Goal: Register for event/course

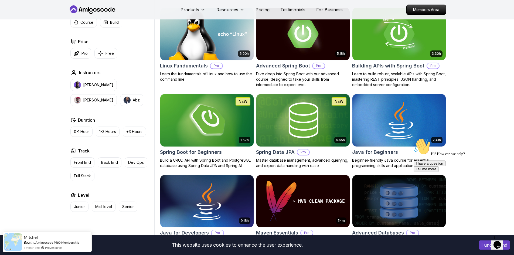
click at [191, 127] on img at bounding box center [207, 120] width 98 height 55
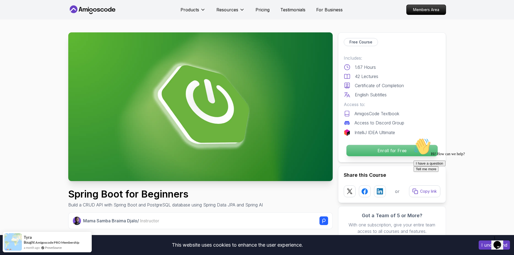
click at [379, 149] on p "Enroll for Free" at bounding box center [391, 150] width 91 height 11
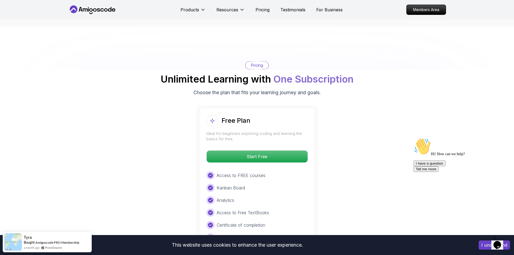
scroll to position [1060, 0]
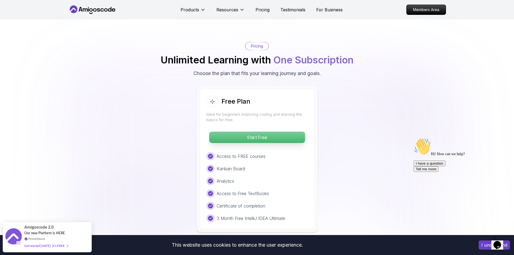
click at [281, 132] on p "Start Free" at bounding box center [257, 137] width 96 height 11
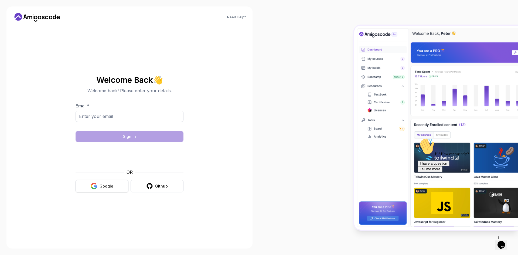
click at [84, 185] on button "Google" at bounding box center [102, 186] width 53 height 13
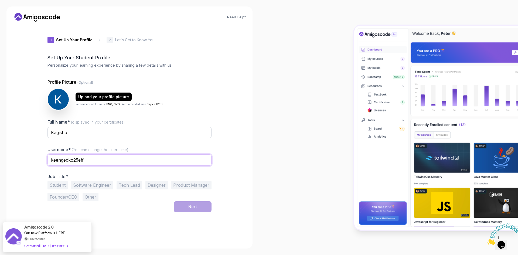
click at [85, 160] on input "keengecko25eff" at bounding box center [130, 159] width 164 height 11
type input "keengecko"
click at [106, 132] on input "Kagisho" at bounding box center [130, 132] width 164 height 11
type input "[PERSON_NAME]"
click at [93, 185] on button "Software Engineer" at bounding box center [92, 185] width 42 height 9
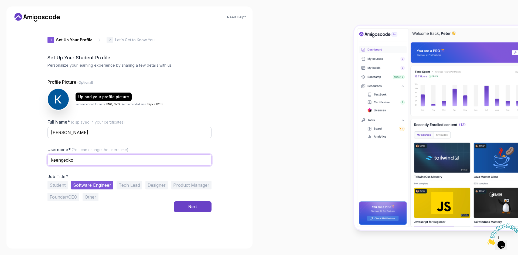
click at [153, 161] on input "keengecko" at bounding box center [130, 159] width 164 height 11
type input "k"
type input "notkxgi"
click at [194, 208] on div "Next" at bounding box center [192, 206] width 9 height 5
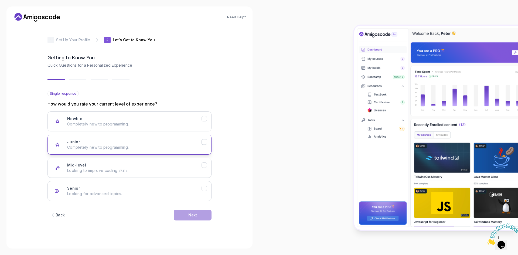
click at [175, 149] on p "Completely new to programming." at bounding box center [134, 147] width 134 height 5
click at [191, 223] on div "Back Next" at bounding box center [130, 215] width 164 height 28
click at [191, 215] on div "Next" at bounding box center [192, 214] width 9 height 5
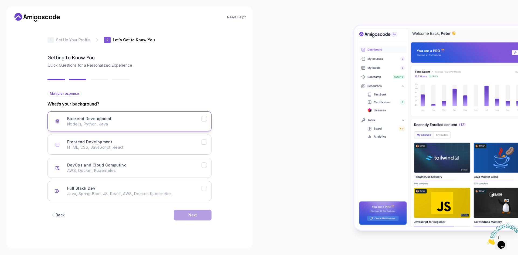
click at [152, 128] on button "Backend Development Node.js, Python, Java" at bounding box center [130, 121] width 164 height 20
click at [175, 210] on button "Next" at bounding box center [193, 215] width 38 height 11
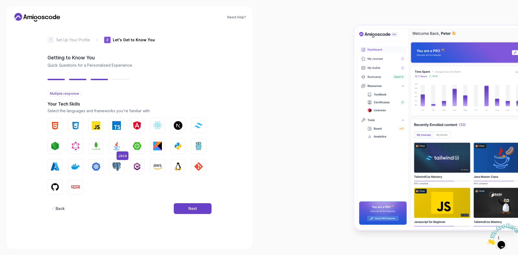
click at [119, 149] on img "button" at bounding box center [116, 146] width 9 height 9
click at [200, 205] on button "Next" at bounding box center [193, 208] width 38 height 11
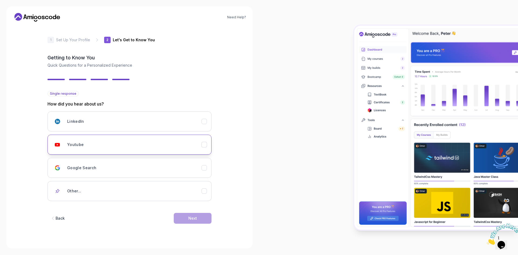
click at [123, 143] on div "Youtube" at bounding box center [134, 144] width 134 height 11
click at [189, 221] on button "Next" at bounding box center [193, 218] width 38 height 11
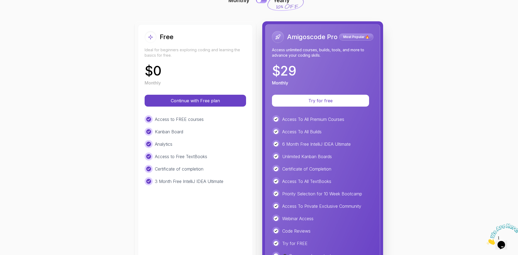
scroll to position [54, 0]
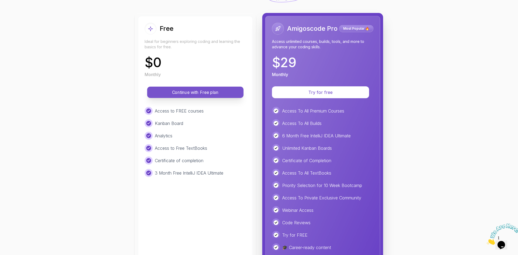
click at [200, 93] on p "Continue with Free plan" at bounding box center [195, 92] width 84 height 6
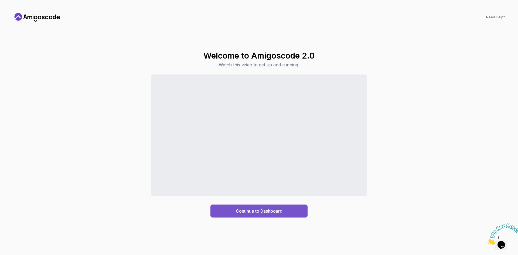
click at [235, 209] on button "Continue to Dashboard" at bounding box center [259, 211] width 97 height 13
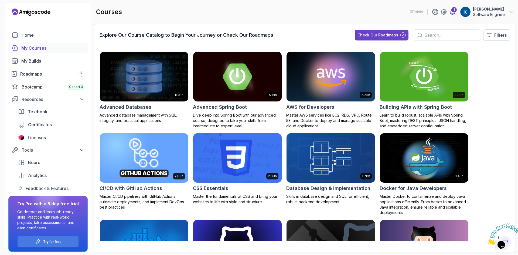
click at [456, 13] on icon at bounding box center [452, 12] width 6 height 6
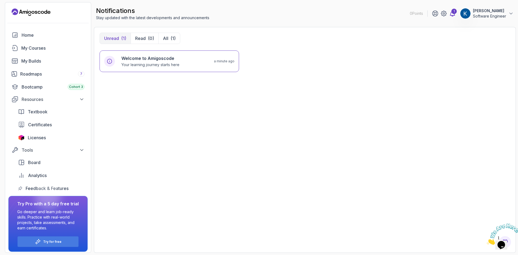
click at [453, 15] on icon at bounding box center [453, 13] width 5 height 5
click at [32, 137] on span "Licenses" at bounding box center [37, 137] width 18 height 6
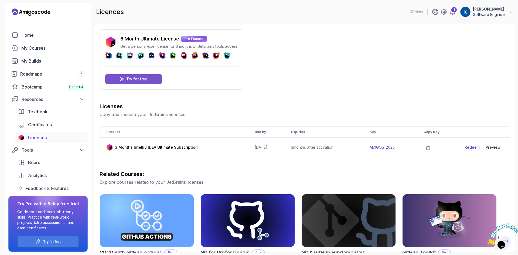
click at [155, 80] on div "Try for free" at bounding box center [133, 79] width 57 height 10
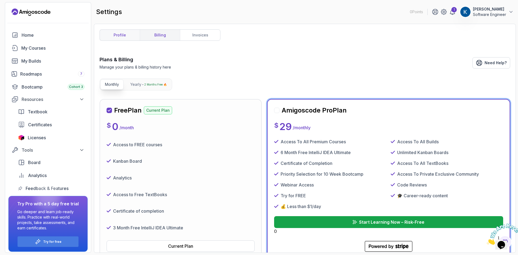
click at [113, 35] on link "profile" at bounding box center [120, 35] width 40 height 11
click at [147, 87] on p "2 Months Free 🔥" at bounding box center [155, 84] width 22 height 5
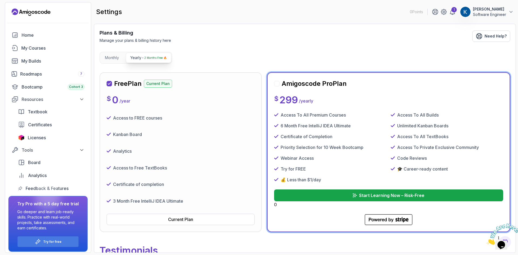
scroll to position [27, 0]
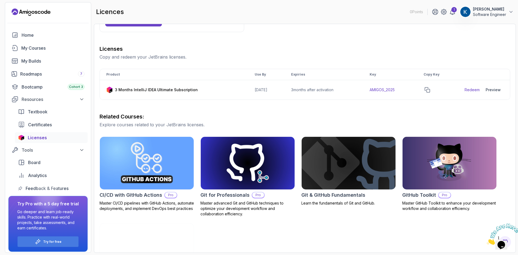
scroll to position [27, 0]
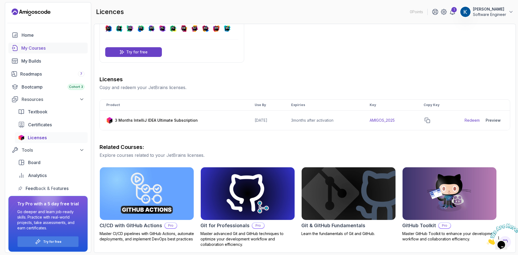
click at [36, 45] on div "My Courses" at bounding box center [52, 48] width 63 height 6
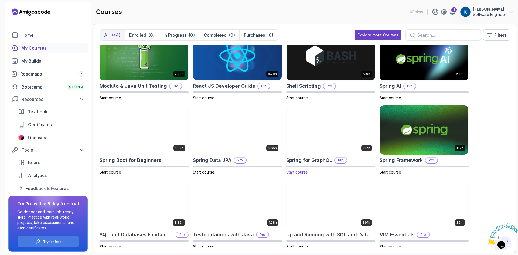
scroll to position [618, 0]
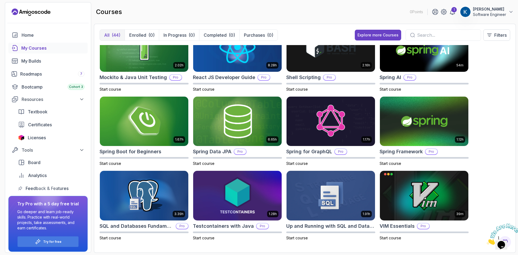
drag, startPoint x: 333, startPoint y: 148, endPoint x: 514, endPoint y: 193, distance: 186.6
click at [514, 193] on div "All (44) Enrolled (0) In Progress (0) Completed (0) Purchases (0) Explore more …" at bounding box center [305, 138] width 422 height 229
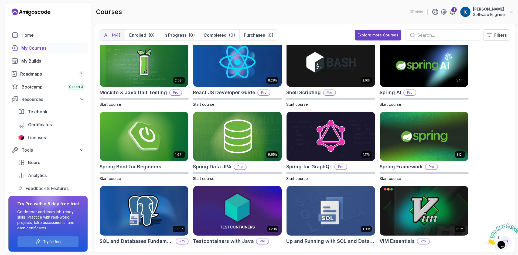
scroll to position [591, 0]
